Goal: Task Accomplishment & Management: Use online tool/utility

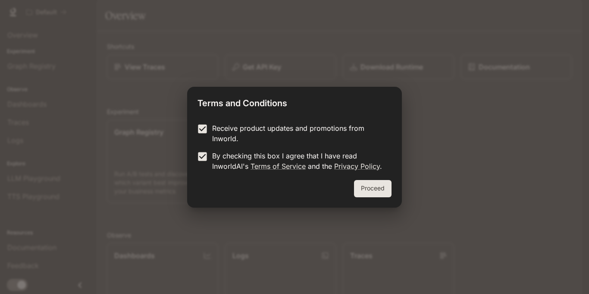
click at [365, 191] on button "Proceed" at bounding box center [373, 188] width 38 height 17
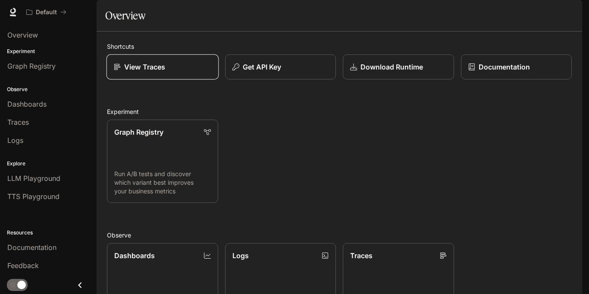
click at [139, 72] on p "View Traces" at bounding box center [144, 67] width 41 height 10
